Goal: Task Accomplishment & Management: Use online tool/utility

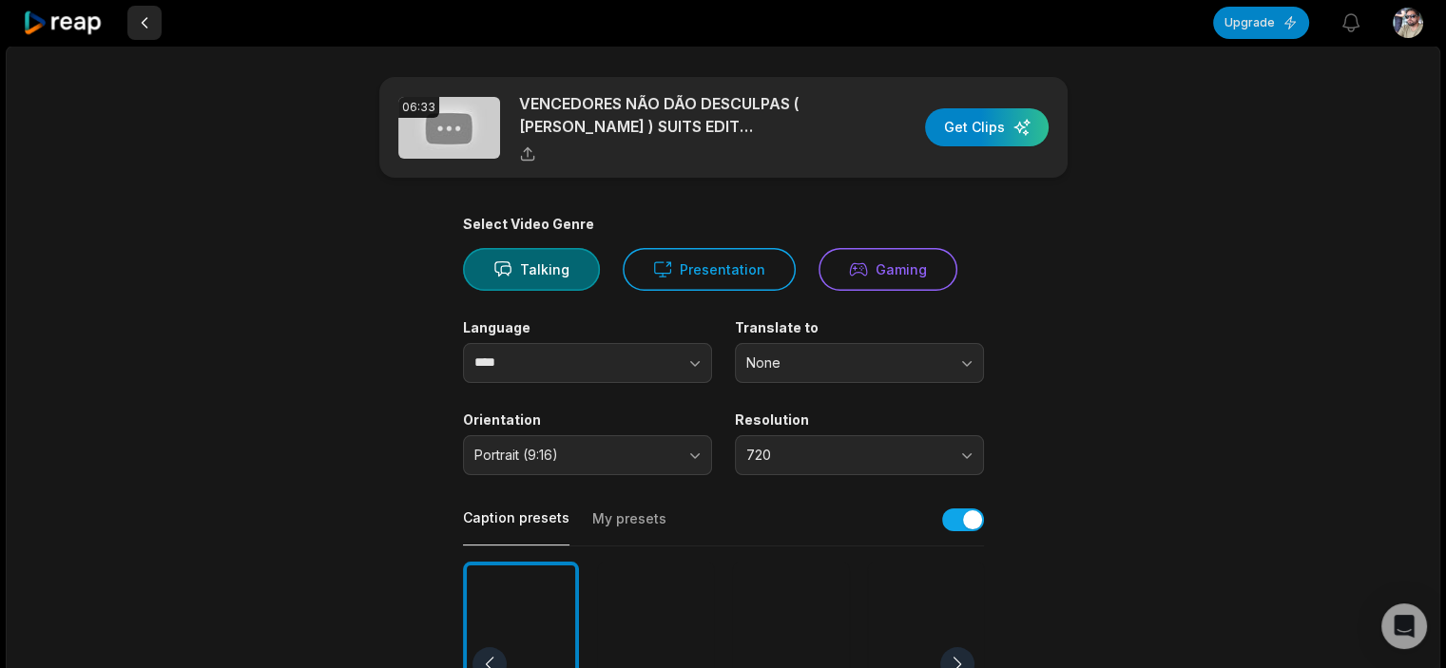
click at [151, 18] on button at bounding box center [144, 23] width 34 height 34
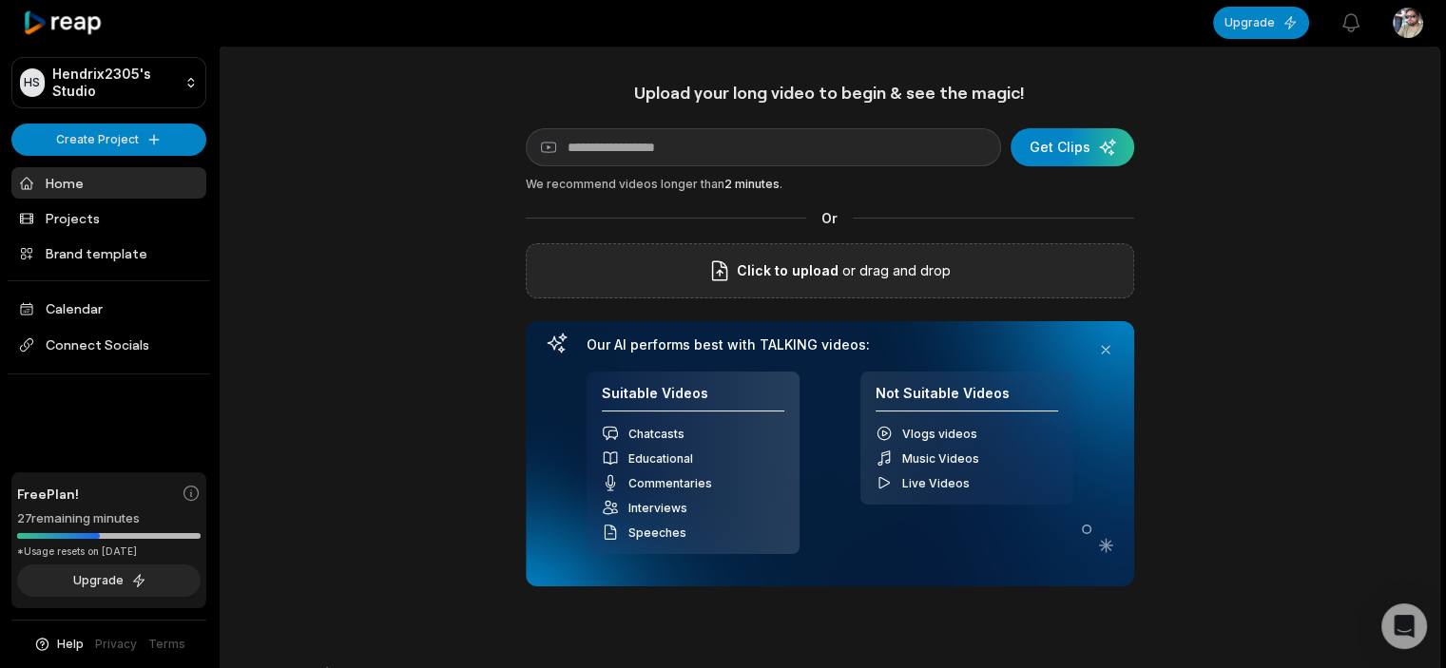
click at [836, 277] on span "Click to upload" at bounding box center [788, 270] width 102 height 23
click at [0, 0] on input "Click to upload" at bounding box center [0, 0] width 0 height 0
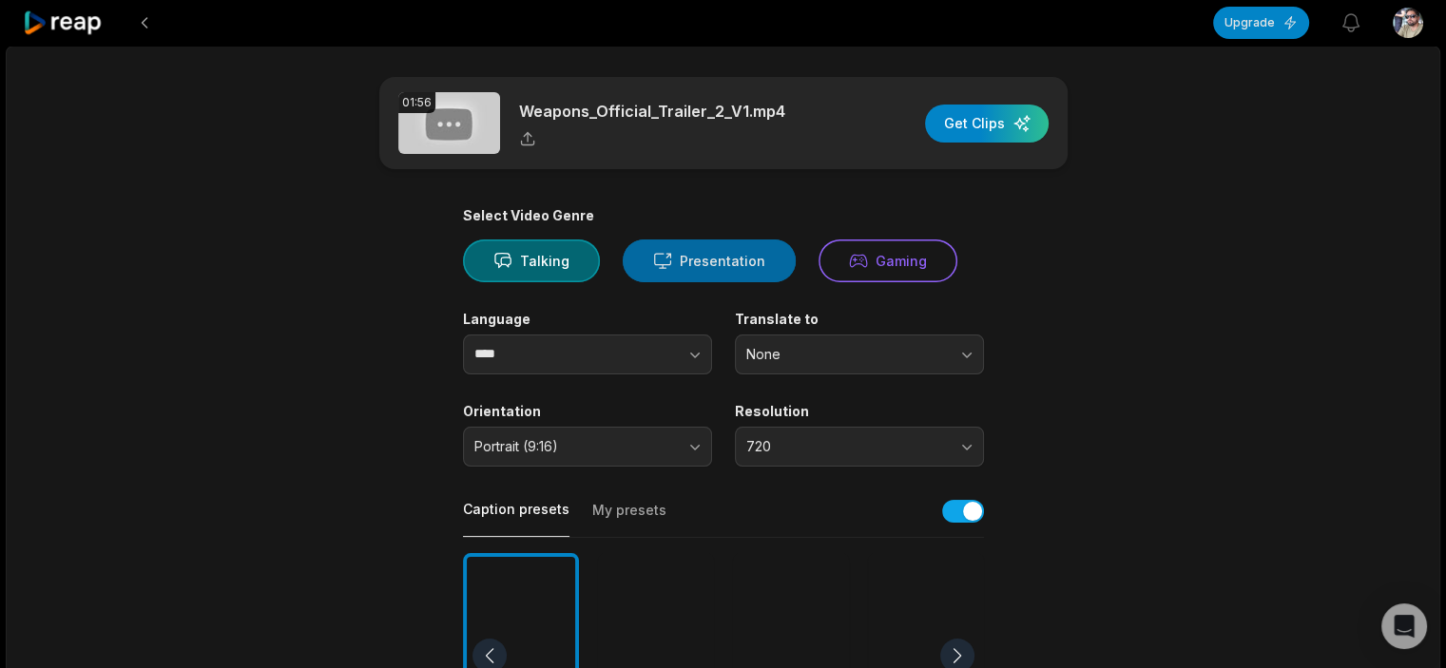
click at [726, 258] on button "Presentation" at bounding box center [709, 261] width 173 height 43
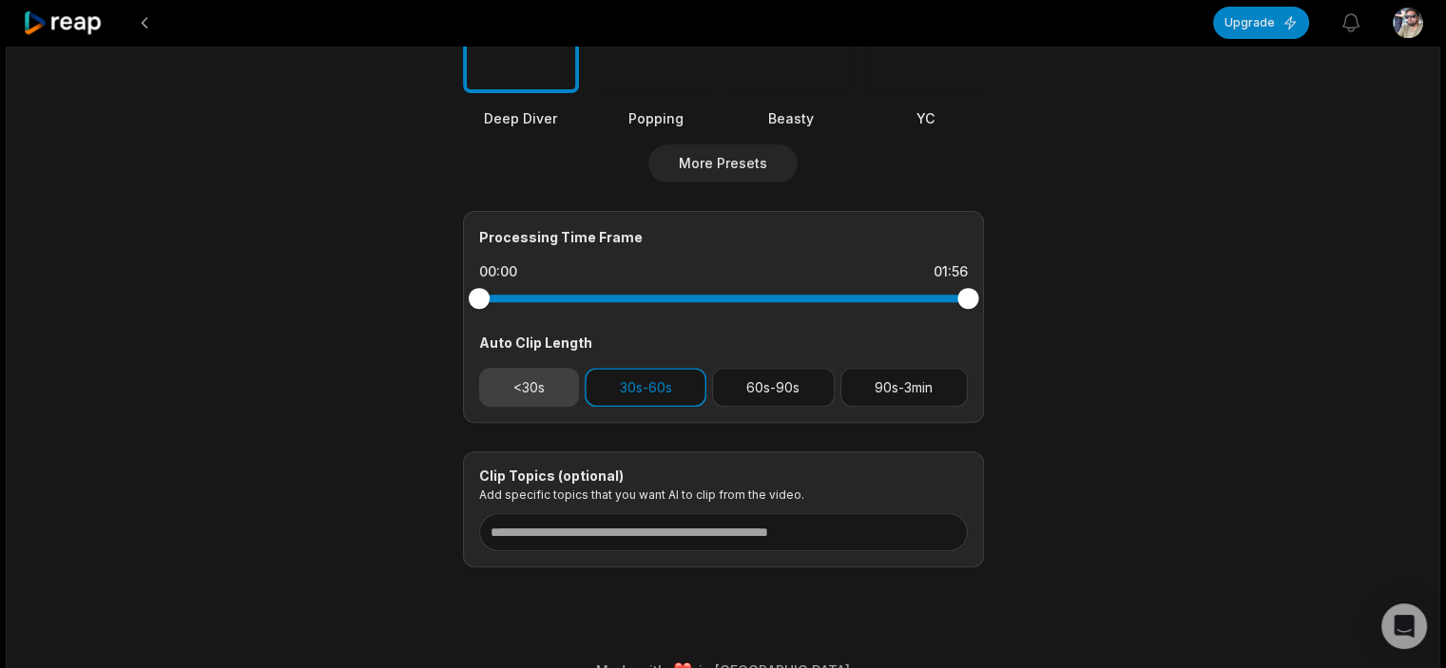
click at [527, 391] on button "<30s" at bounding box center [529, 387] width 101 height 39
click at [521, 395] on button "<30s" at bounding box center [529, 387] width 101 height 39
click at [605, 383] on button "30s-60s" at bounding box center [646, 387] width 122 height 39
click at [536, 394] on button "<30s" at bounding box center [529, 387] width 101 height 39
click at [638, 393] on button "30s-60s" at bounding box center [646, 387] width 122 height 39
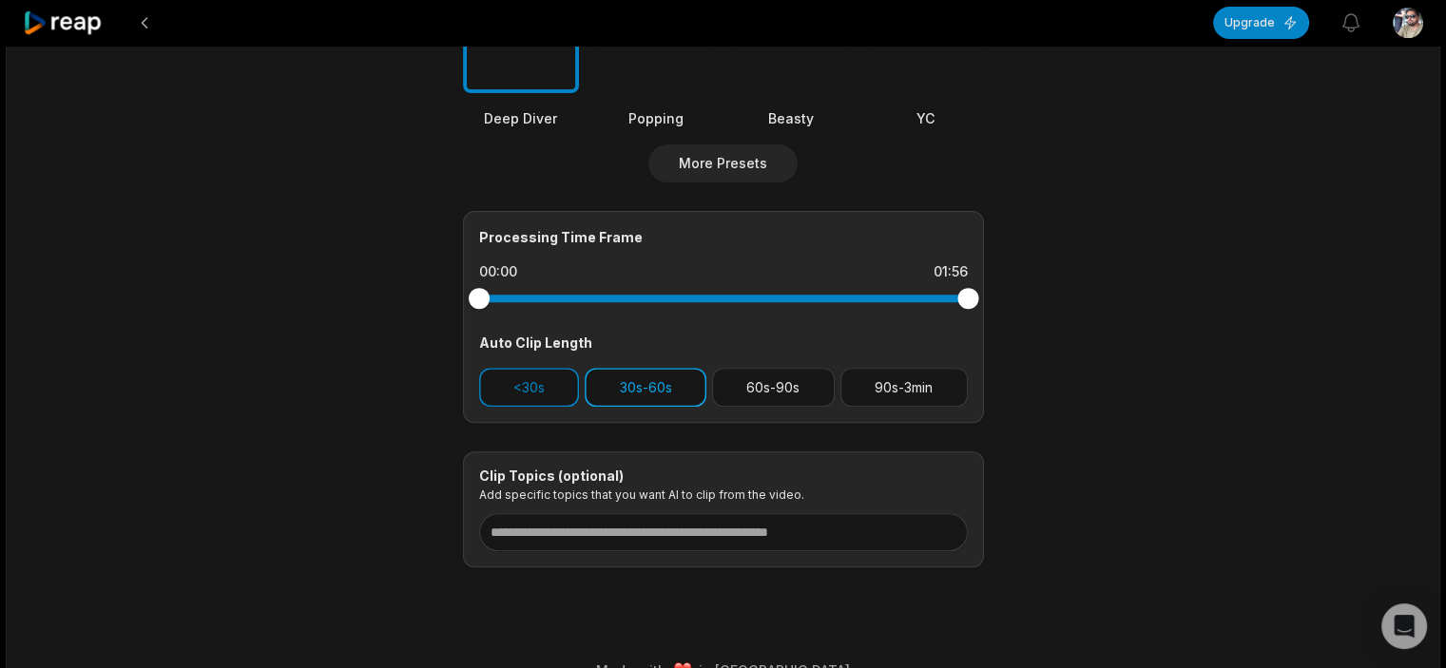
click at [634, 385] on button "30s-60s" at bounding box center [646, 387] width 122 height 39
click at [545, 383] on button "<30s" at bounding box center [529, 387] width 101 height 39
click at [548, 388] on button "<30s" at bounding box center [529, 387] width 101 height 39
click at [667, 388] on button "30s-60s" at bounding box center [646, 387] width 122 height 39
click at [559, 387] on button "<30s" at bounding box center [529, 387] width 101 height 39
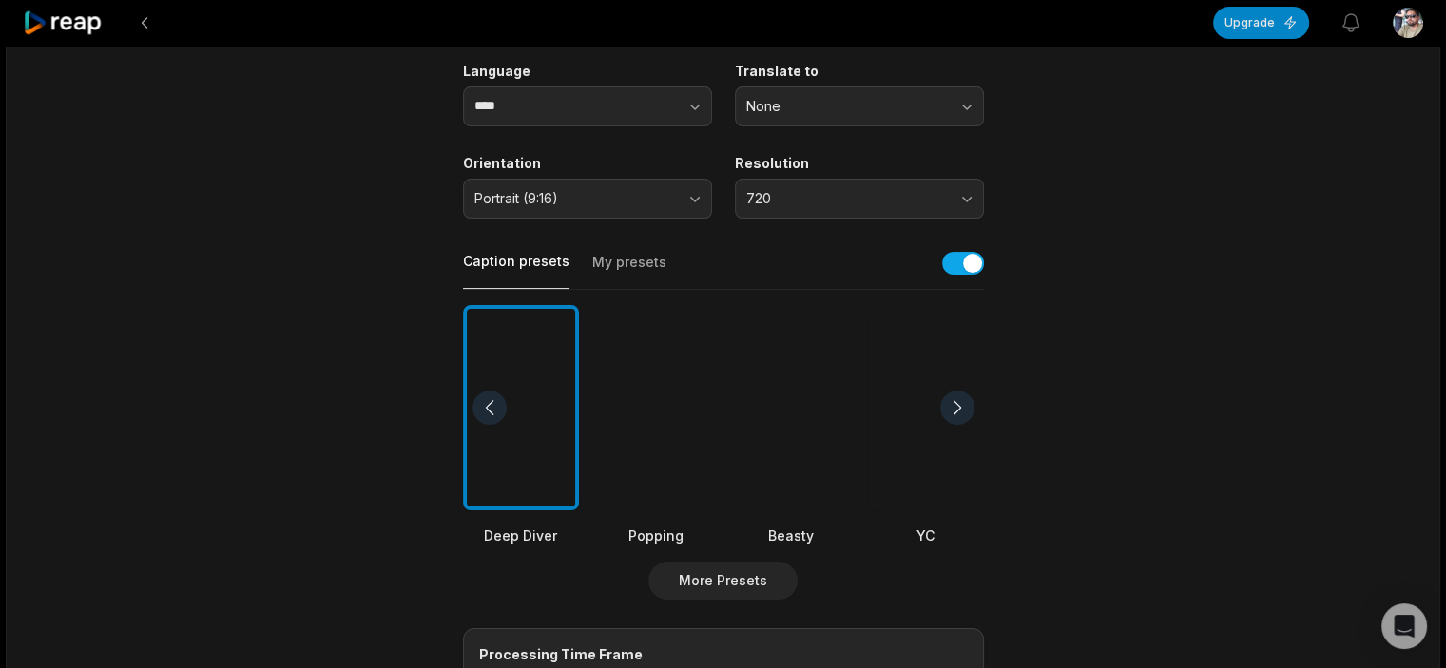
scroll to position [0, 0]
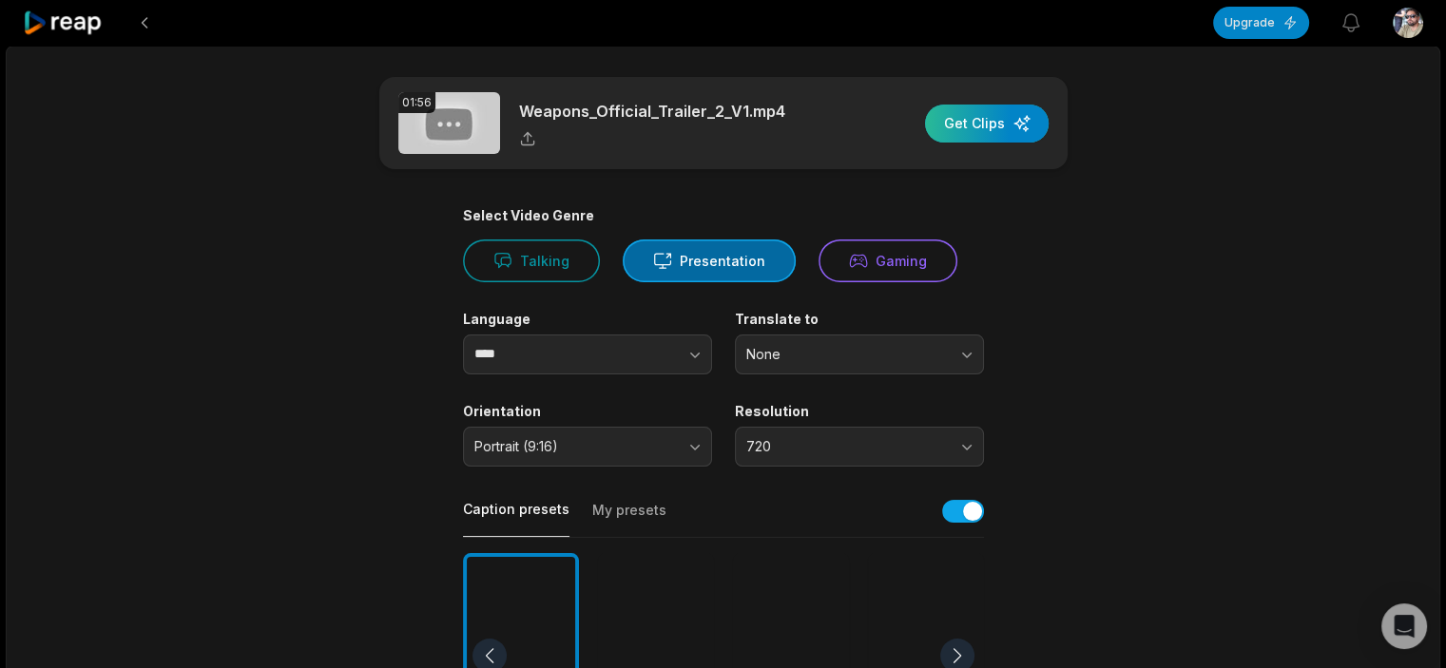
click at [997, 124] on div "button" at bounding box center [987, 124] width 124 height 38
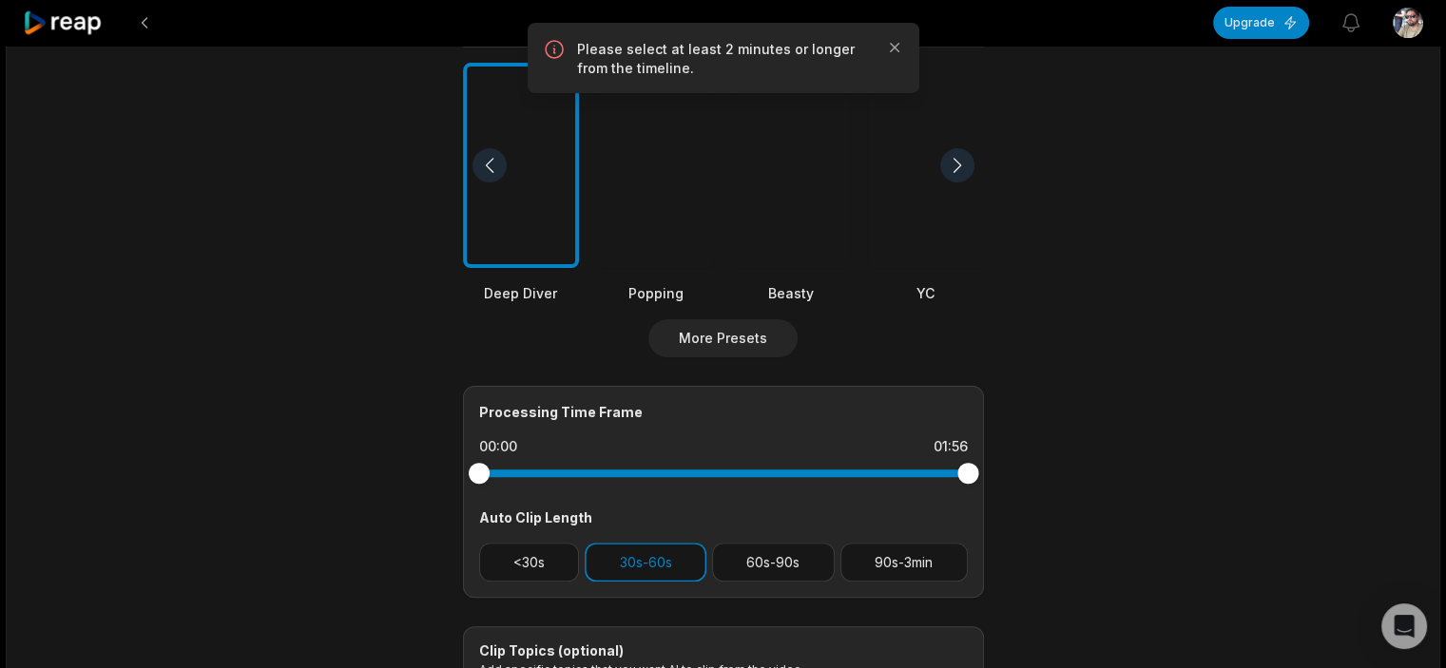
scroll to position [570, 0]
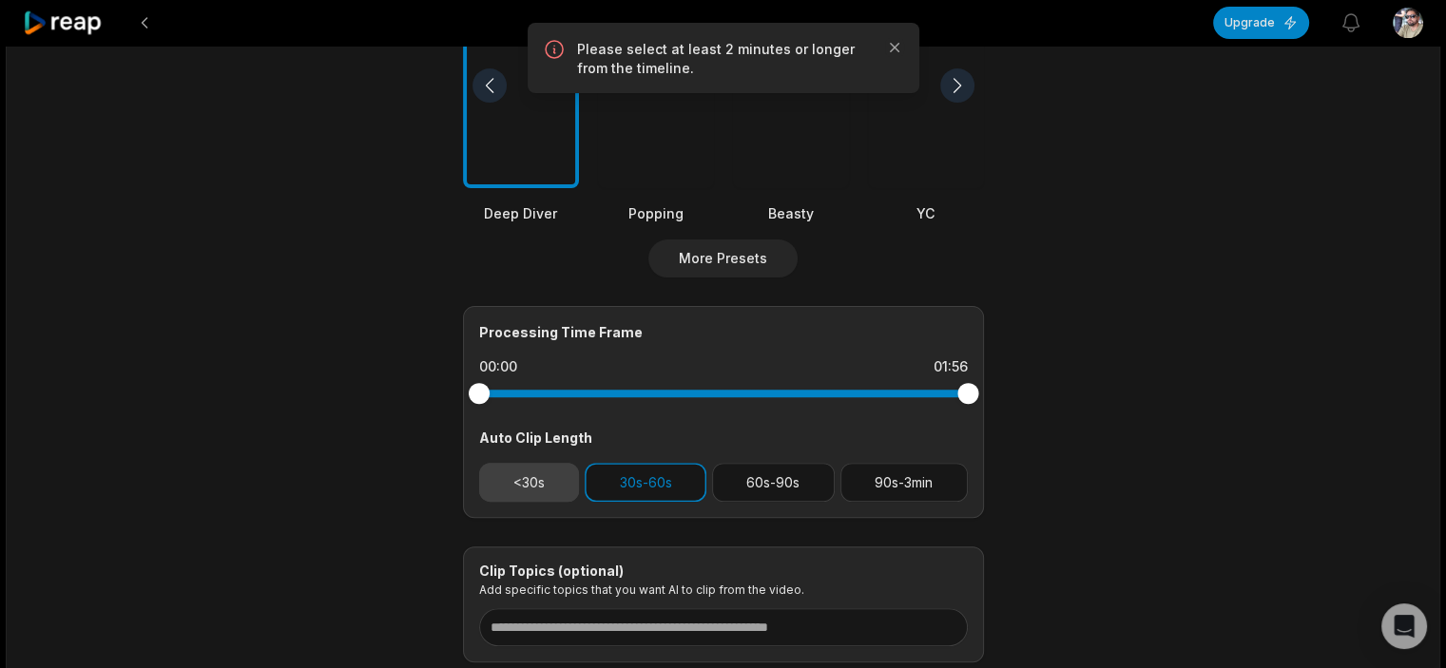
click at [526, 463] on button "<30s" at bounding box center [529, 482] width 101 height 39
click at [618, 478] on button "30s-60s" at bounding box center [646, 482] width 122 height 39
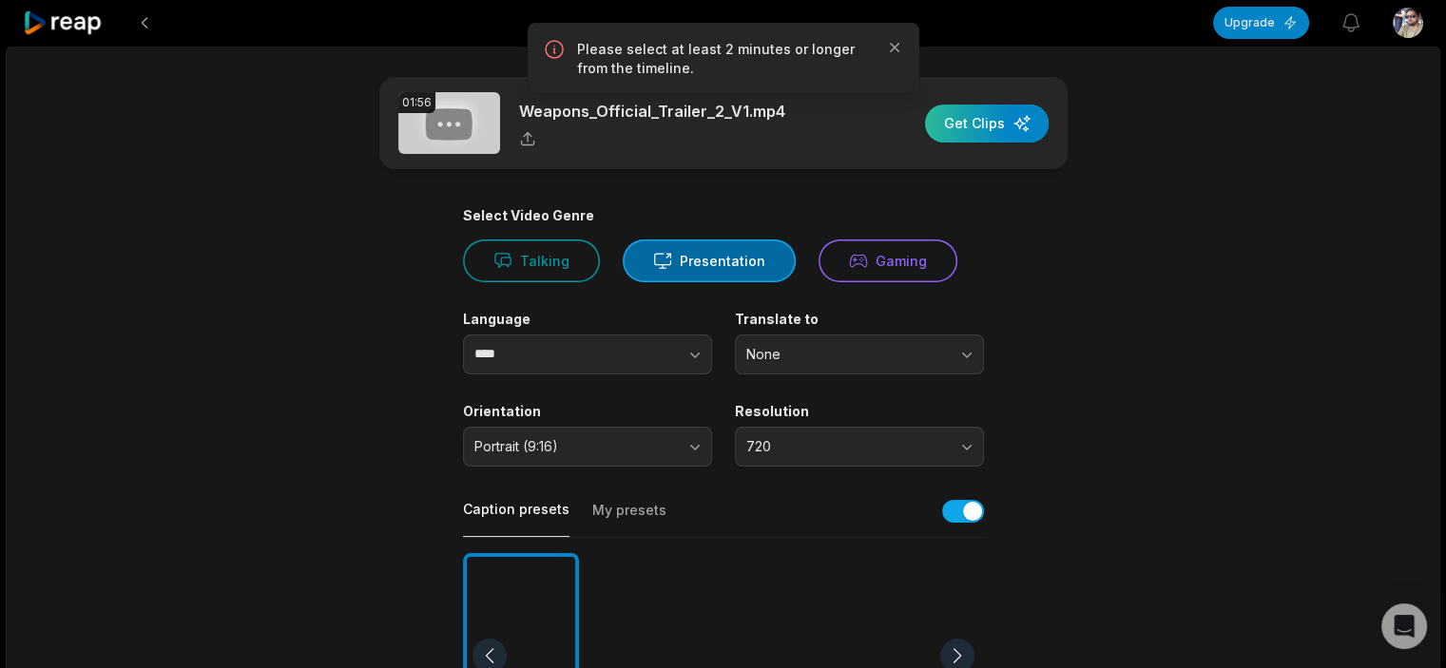
click at [975, 117] on div "button" at bounding box center [987, 124] width 124 height 38
drag, startPoint x: 663, startPoint y: 48, endPoint x: 845, endPoint y: 49, distance: 181.5
click at [845, 49] on p "Please select at least 2 minutes or longer from the timeline." at bounding box center [723, 59] width 293 height 38
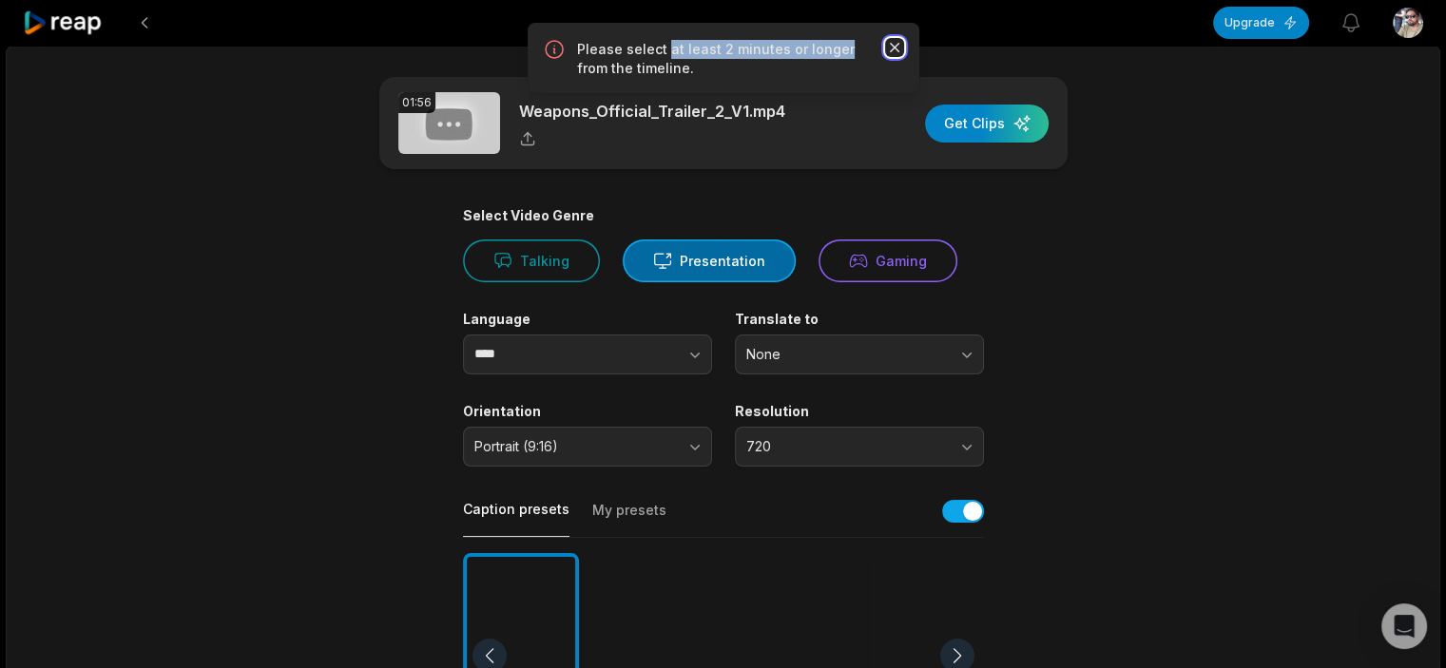
click at [890, 48] on icon "button" at bounding box center [894, 47] width 19 height 19
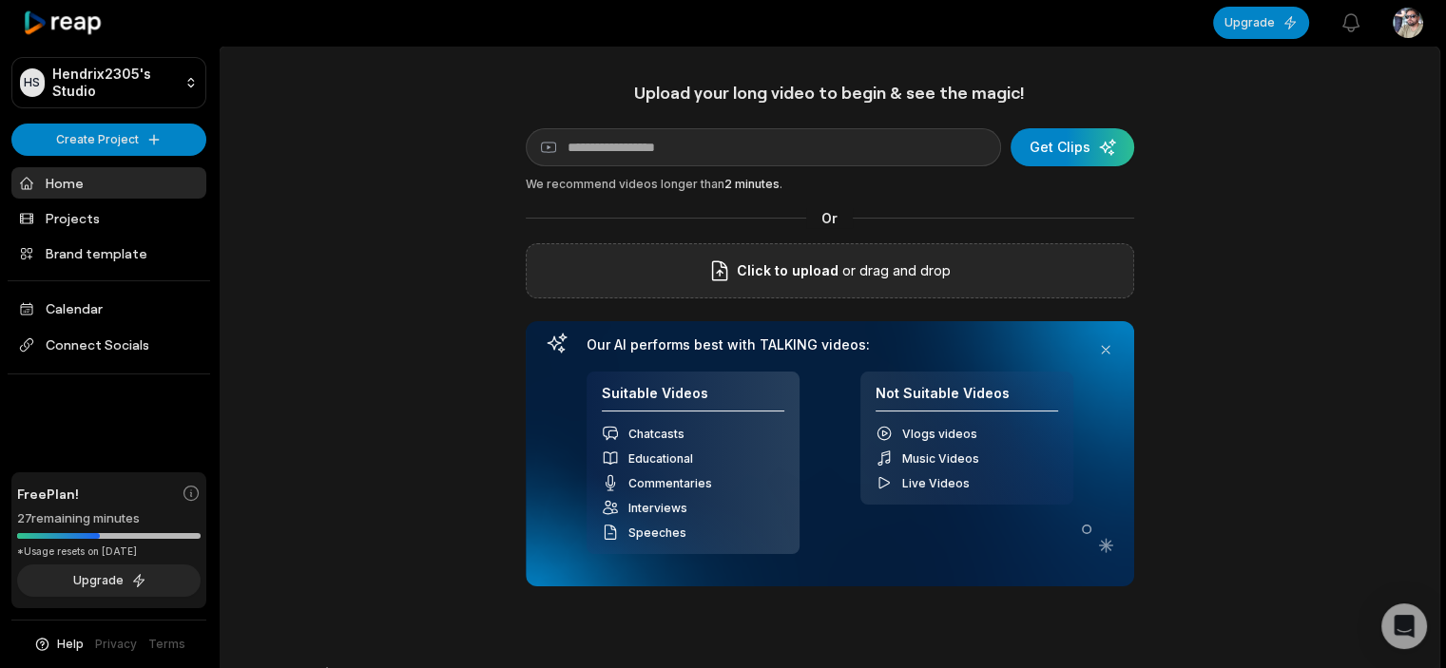
click at [780, 262] on span "Click to upload" at bounding box center [788, 270] width 102 height 23
click at [0, 0] on input "Click to upload" at bounding box center [0, 0] width 0 height 0
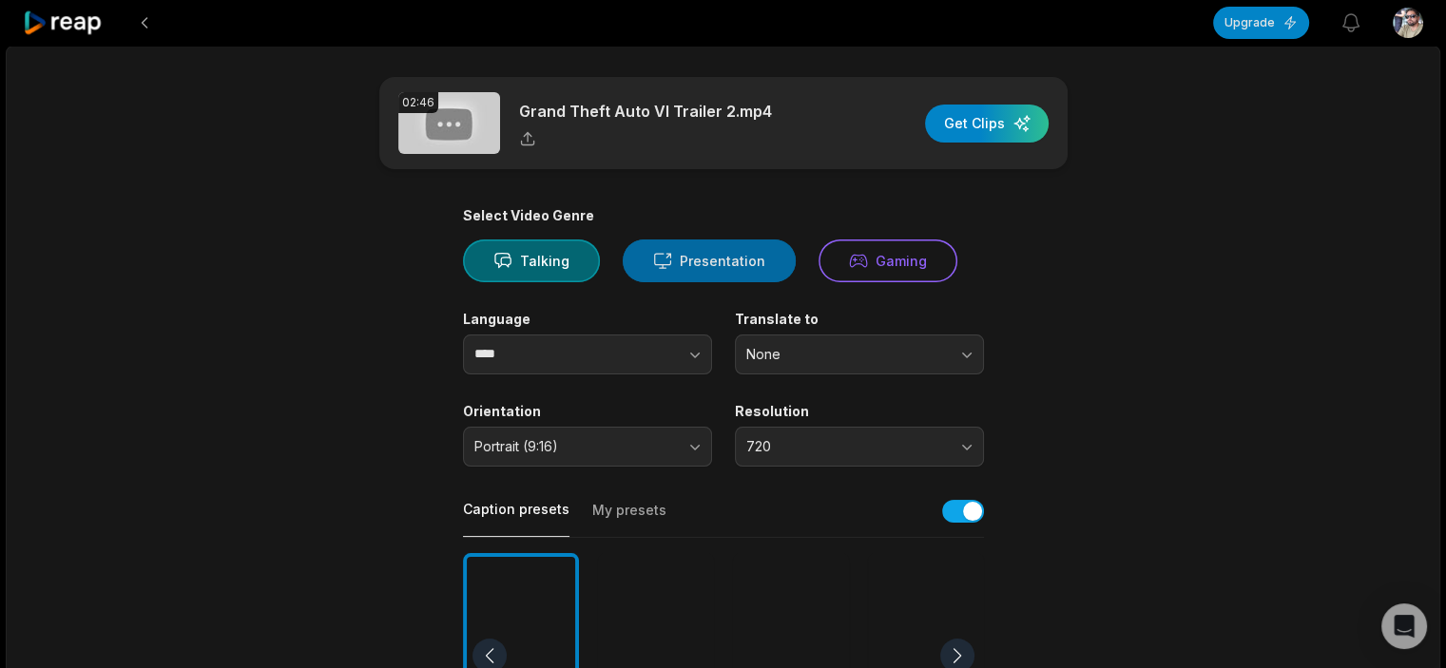
click at [736, 250] on button "Presentation" at bounding box center [709, 261] width 173 height 43
click at [996, 125] on div "button" at bounding box center [987, 124] width 124 height 38
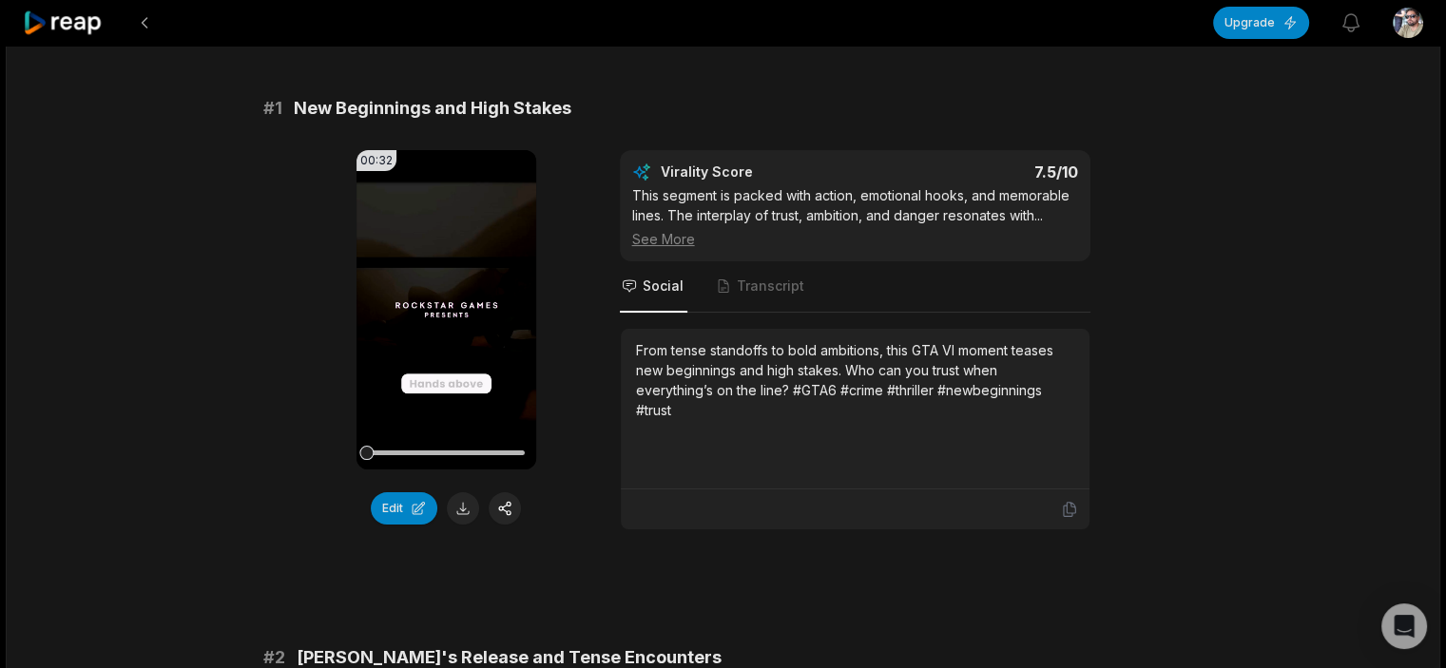
scroll to position [285, 0]
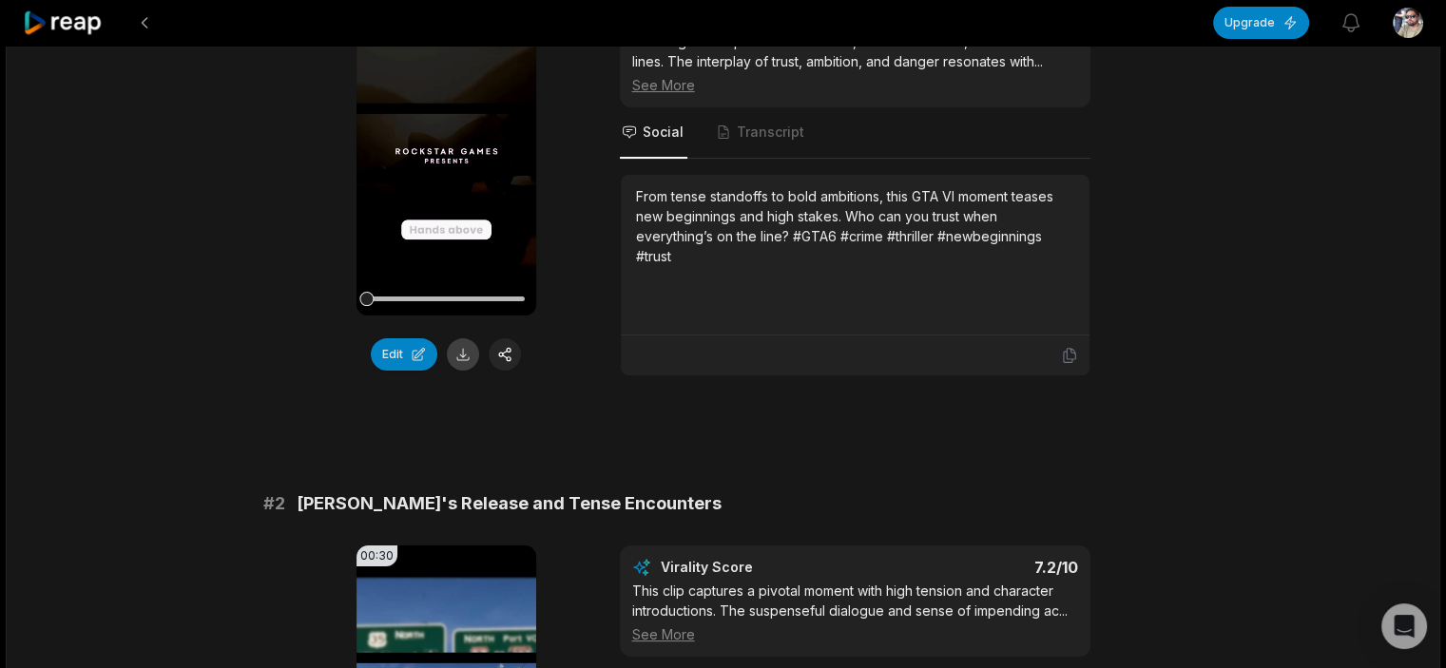
click at [460, 357] on button at bounding box center [463, 354] width 32 height 32
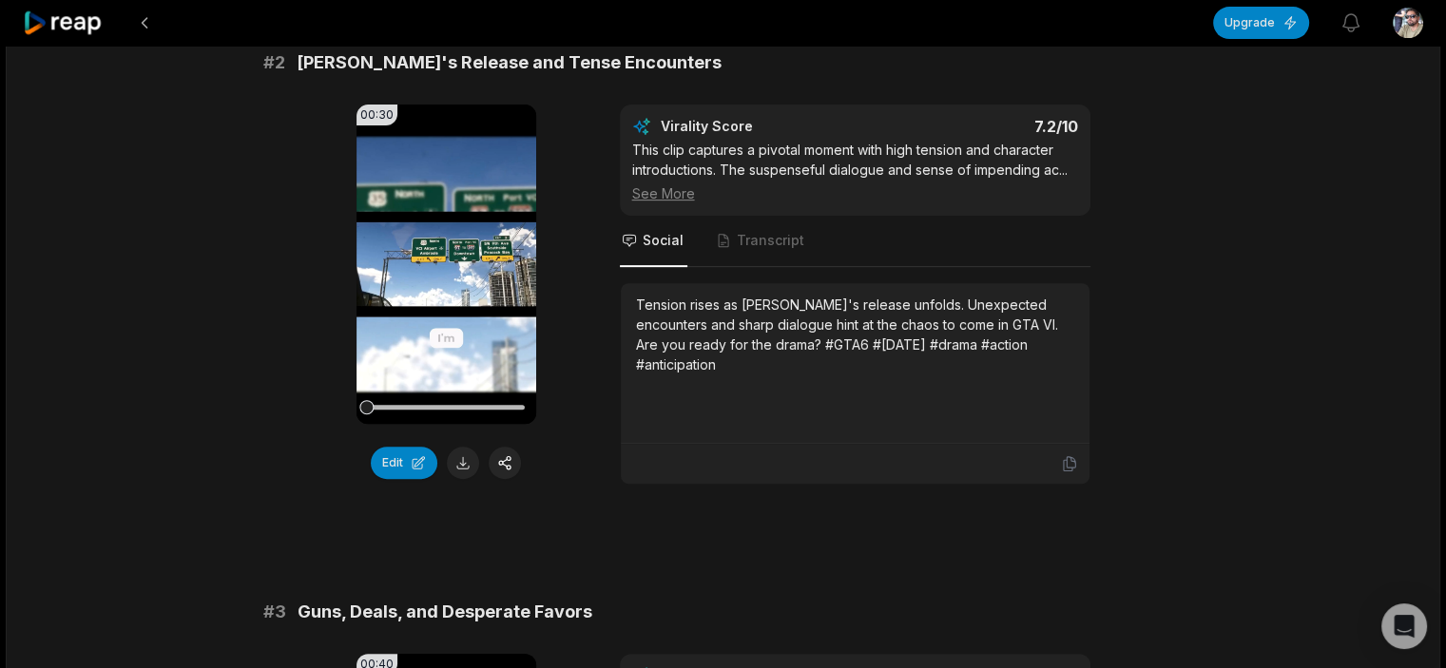
scroll to position [760, 0]
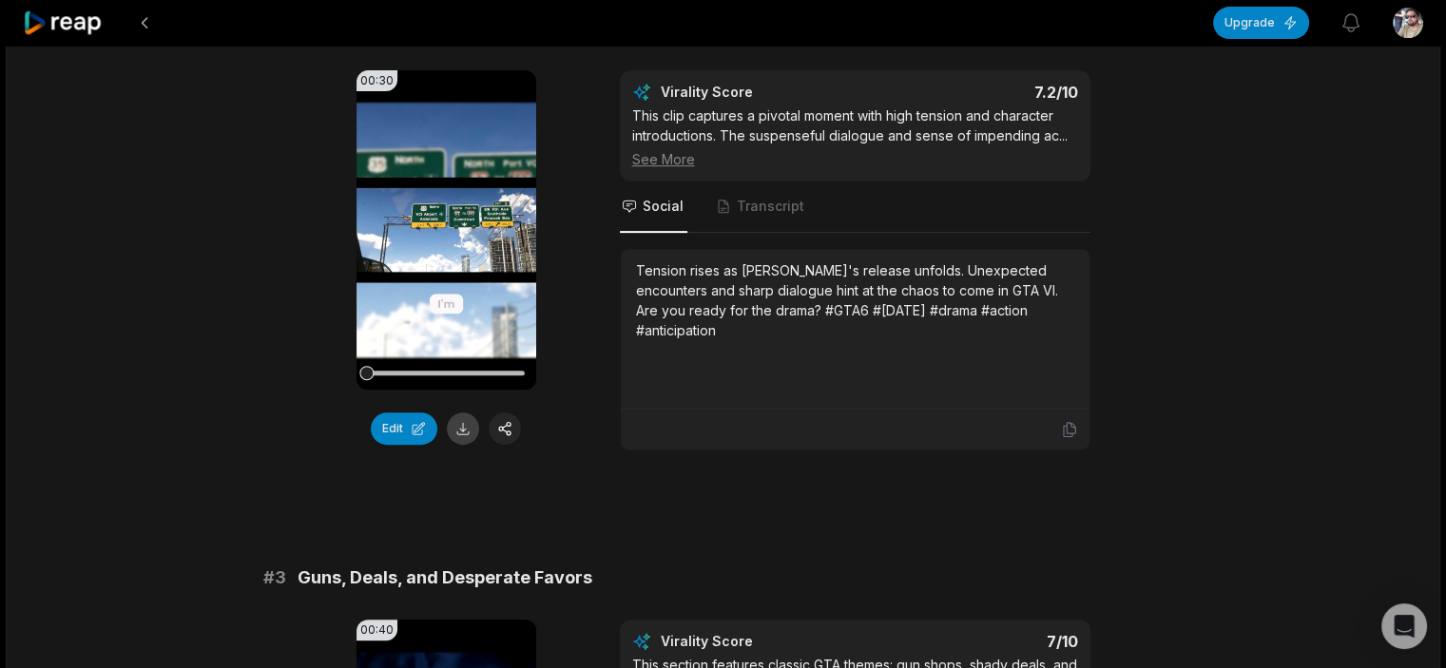
click at [466, 430] on button at bounding box center [463, 428] width 32 height 32
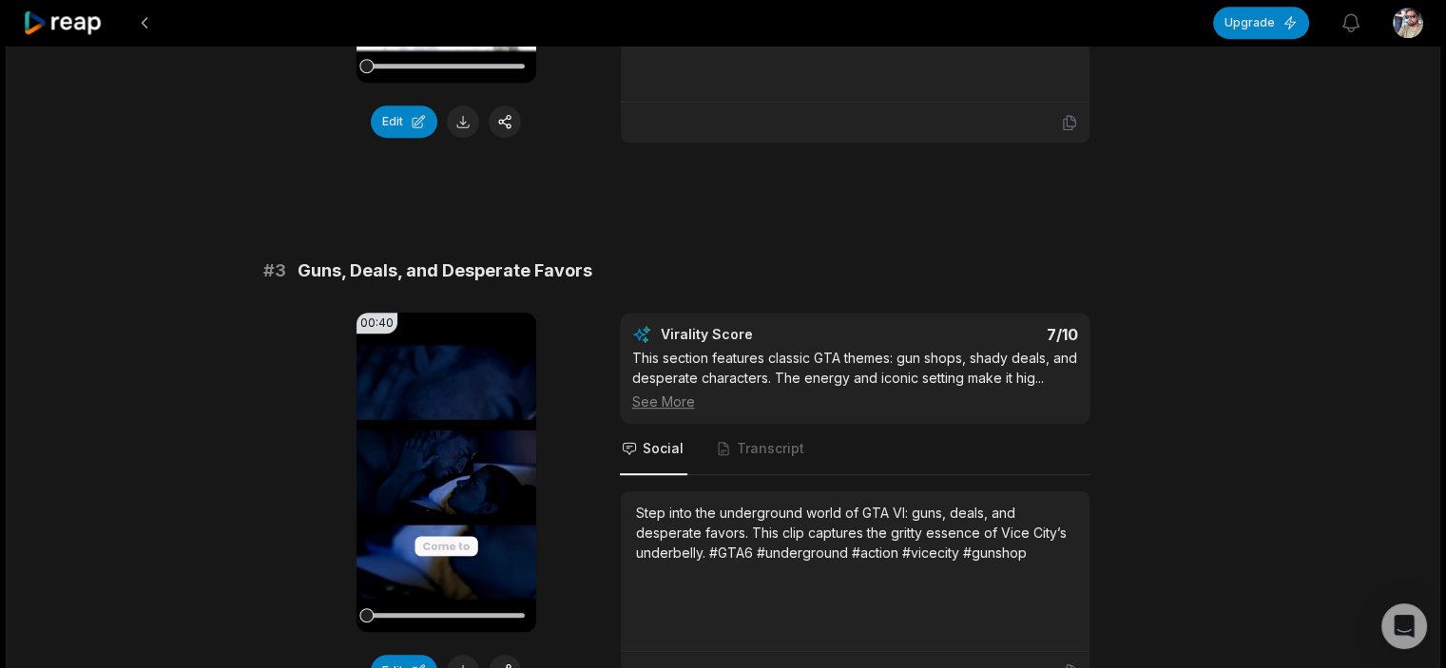
scroll to position [1236, 0]
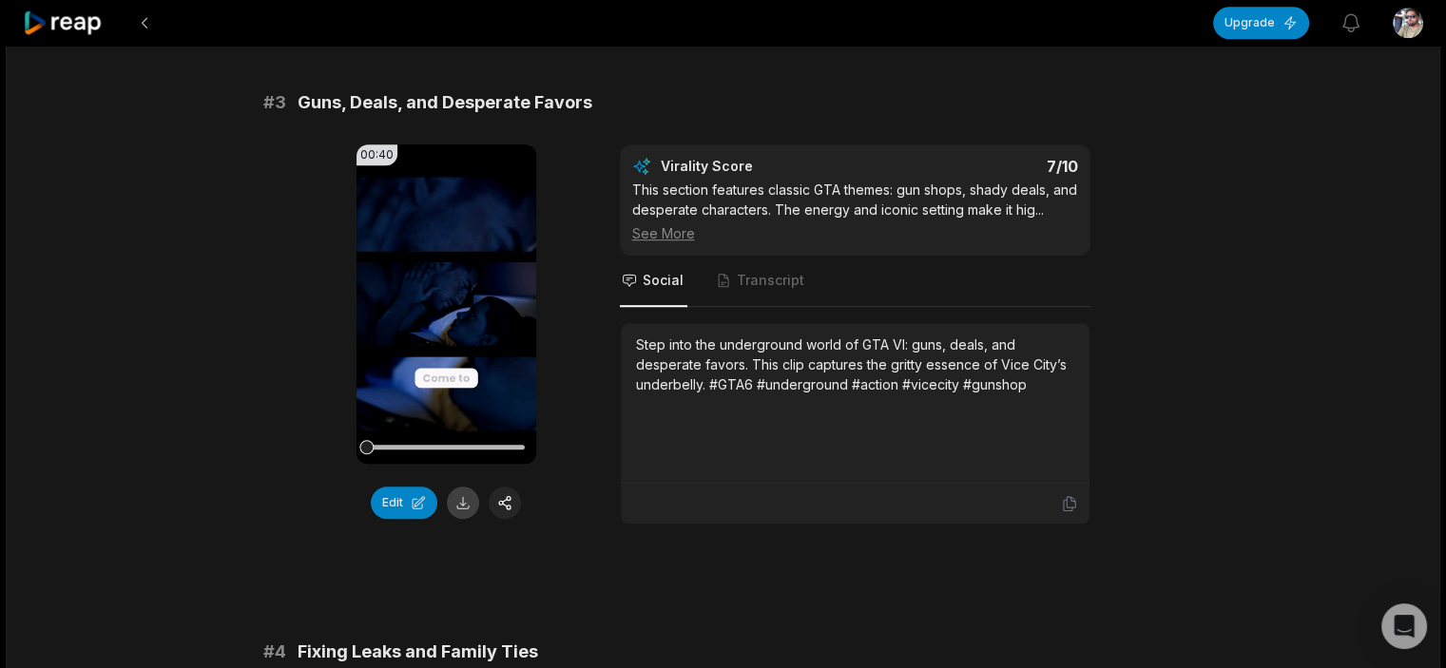
click at [461, 505] on button at bounding box center [463, 503] width 32 height 32
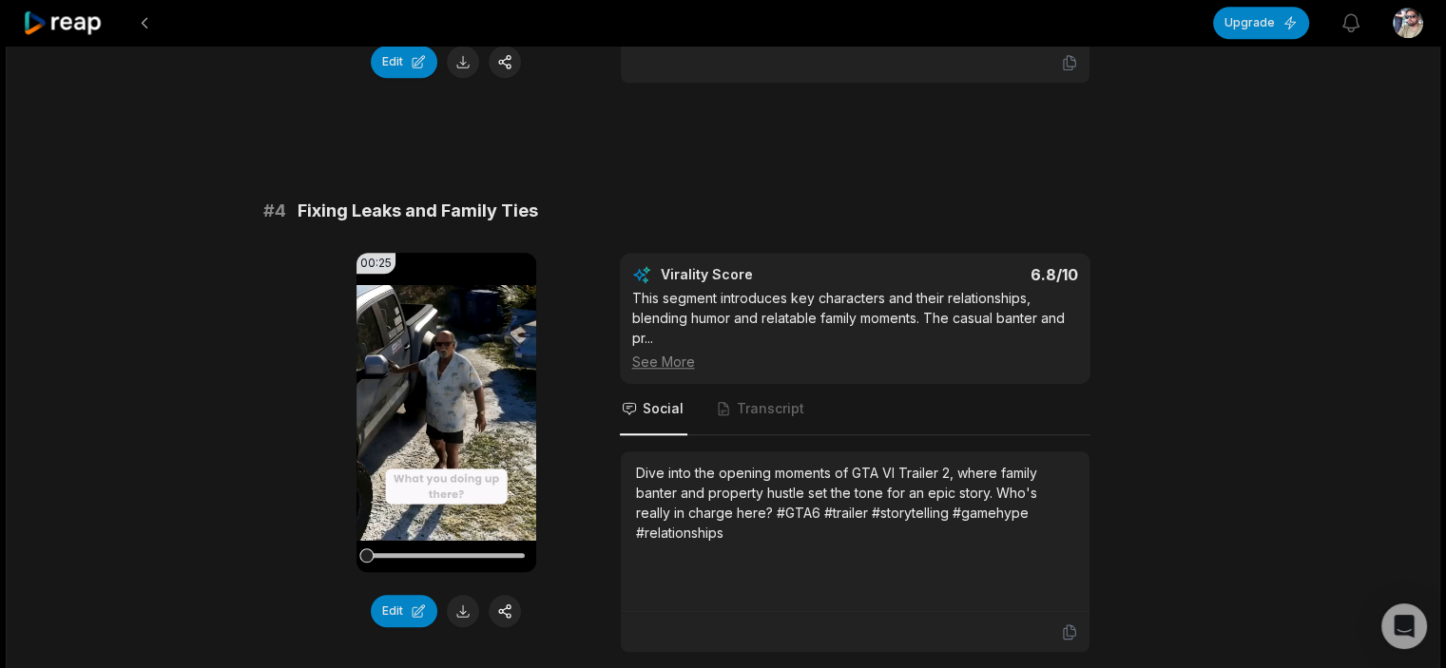
scroll to position [1711, 0]
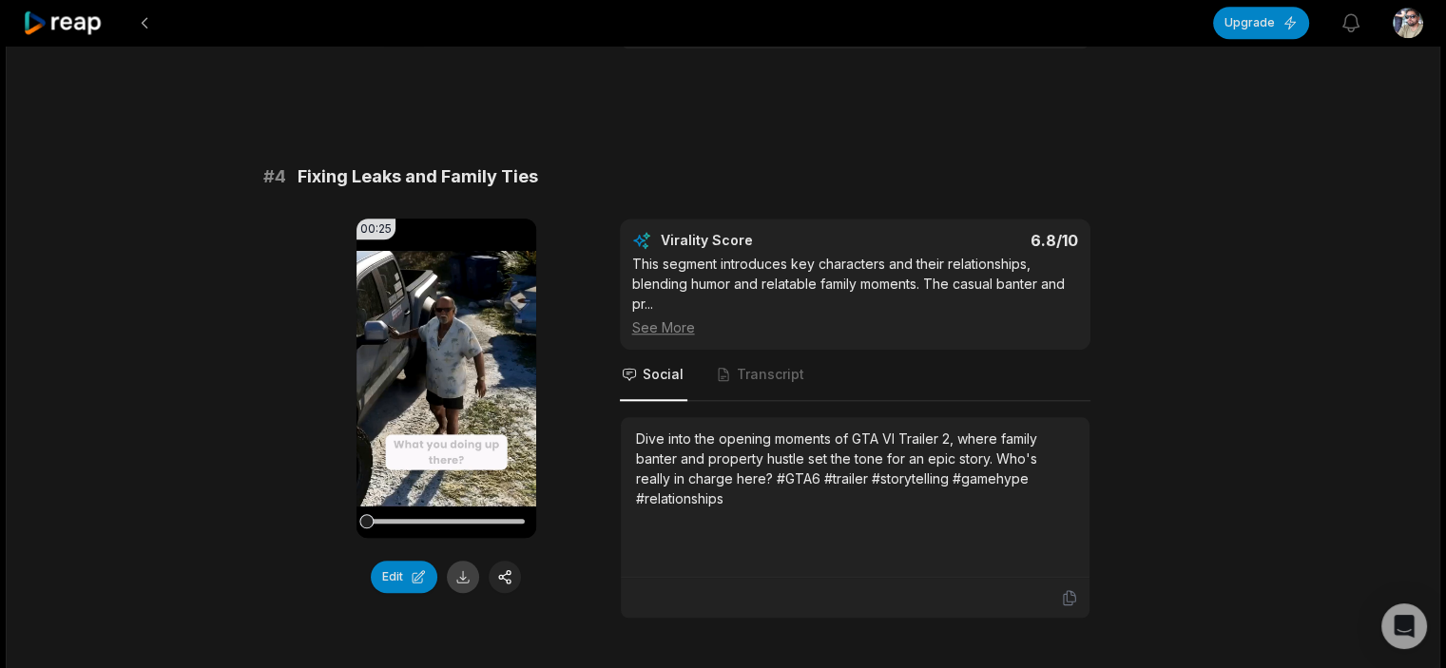
click at [462, 574] on button at bounding box center [463, 577] width 32 height 32
